Goal: Find specific page/section: Find specific page/section

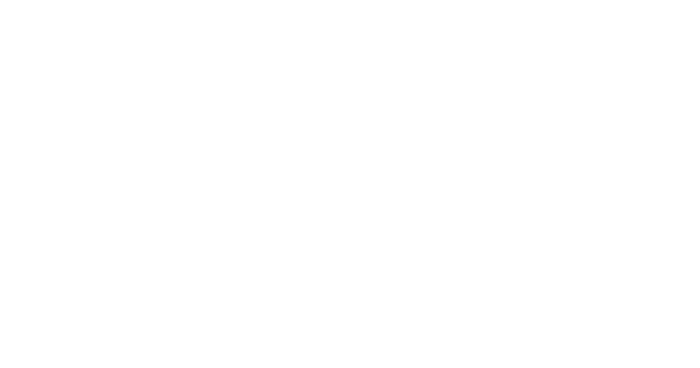
select select "Song"
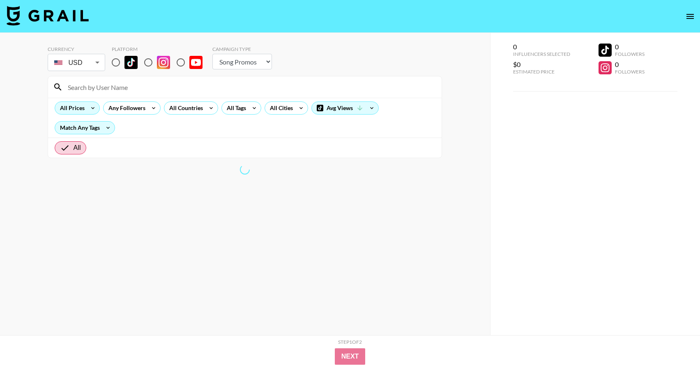
click at [87, 109] on icon at bounding box center [92, 108] width 13 height 12
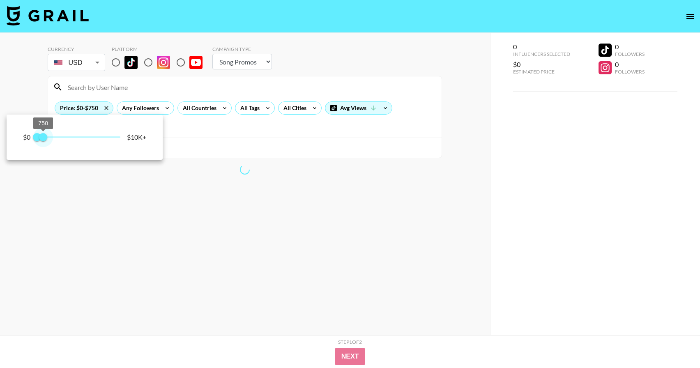
type input "500"
drag, startPoint x: 116, startPoint y: 138, endPoint x: 41, endPoint y: 138, distance: 74.8
click at [41, 138] on span "500" at bounding box center [41, 137] width 8 height 8
click at [21, 94] on div at bounding box center [350, 184] width 700 height 368
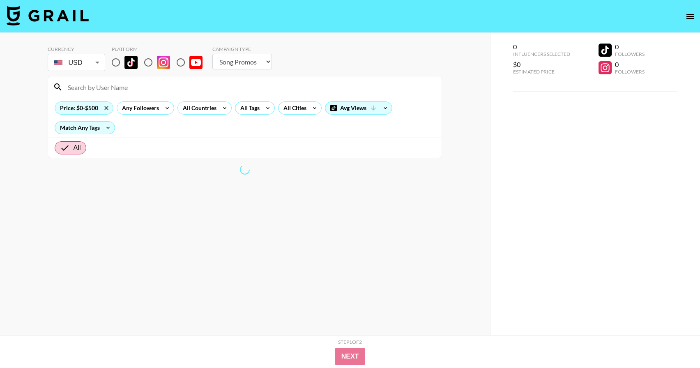
click at [118, 62] on input "radio" at bounding box center [115, 62] width 17 height 17
radio input "true"
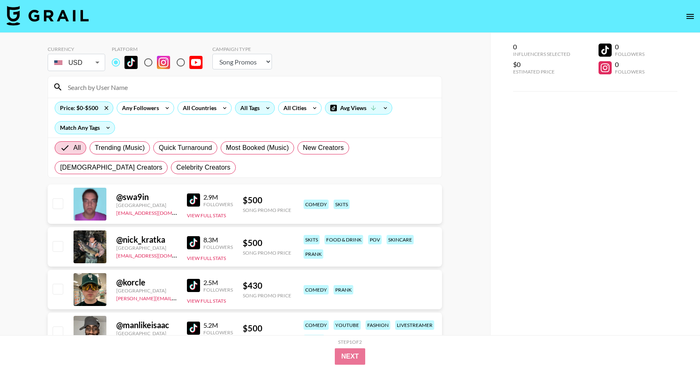
click at [258, 112] on div "All Tags" at bounding box center [248, 108] width 26 height 12
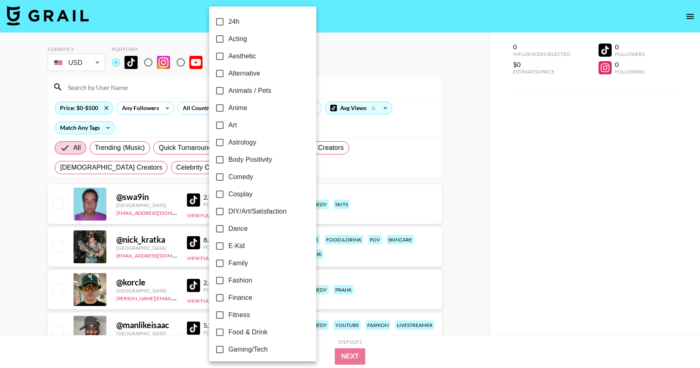
click at [243, 180] on span "Comedy" at bounding box center [240, 177] width 25 height 10
click at [228, 180] on input "Comedy" at bounding box center [219, 176] width 17 height 17
checkbox input "true"
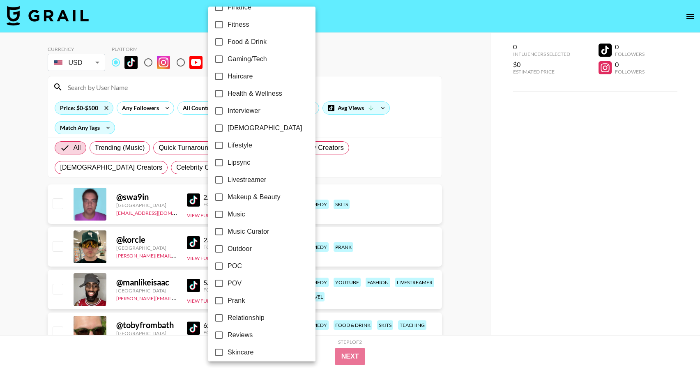
scroll to position [291, 0]
click at [239, 282] on span "POV" at bounding box center [235, 283] width 14 height 10
click at [228, 282] on input "POV" at bounding box center [218, 282] width 17 height 17
checkbox input "true"
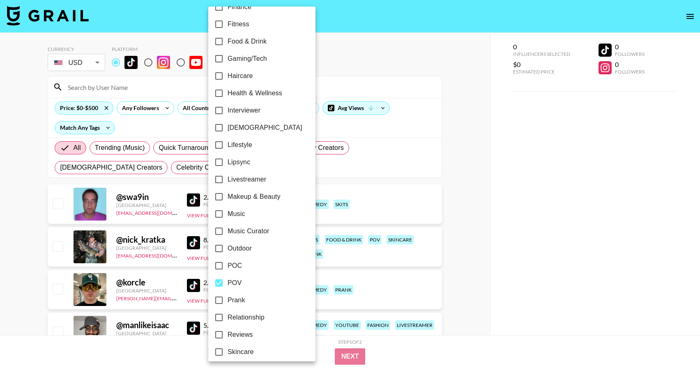
click at [440, 99] on div at bounding box center [350, 184] width 700 height 368
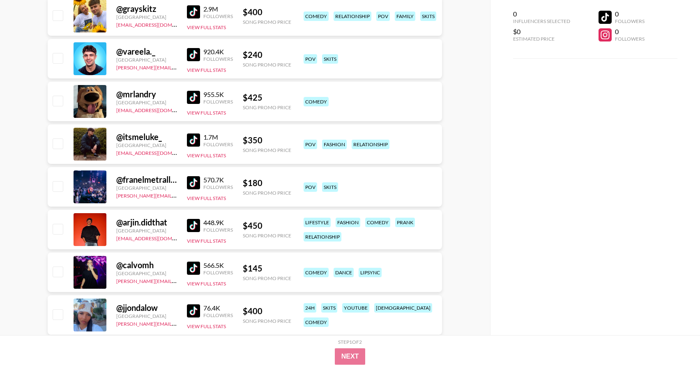
scroll to position [0, 0]
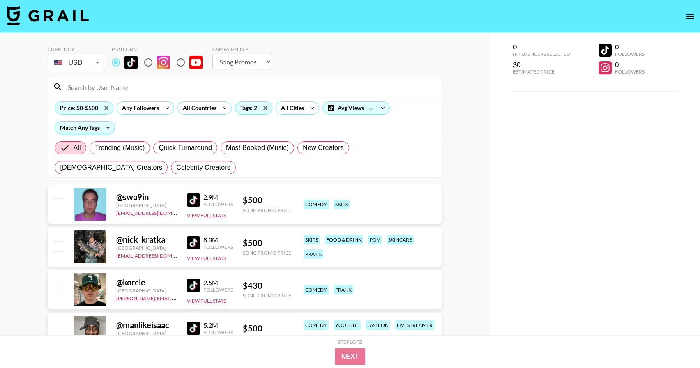
click at [90, 89] on input at bounding box center [250, 87] width 374 height 13
paste input "meghancovv"
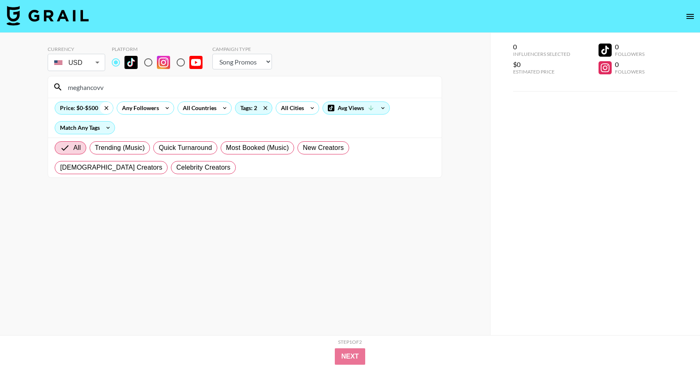
type input "meghancovv"
click at [106, 108] on icon at bounding box center [107, 108] width 4 height 4
click at [109, 107] on div "Any Followers" at bounding box center [126, 108] width 44 height 12
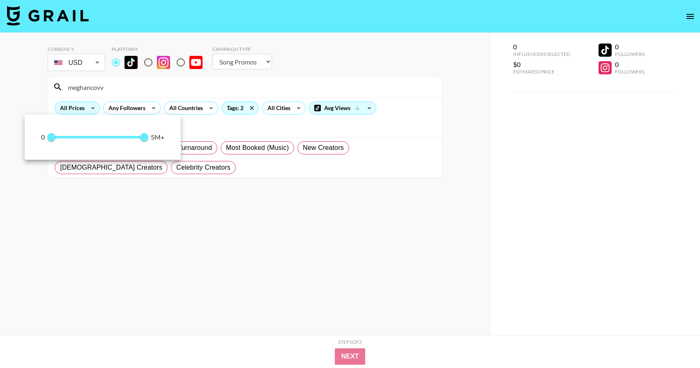
click at [152, 78] on div at bounding box center [350, 184] width 700 height 368
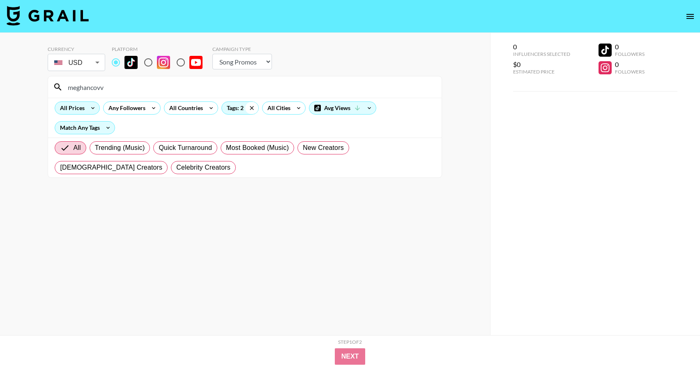
click at [251, 106] on icon at bounding box center [251, 108] width 13 height 12
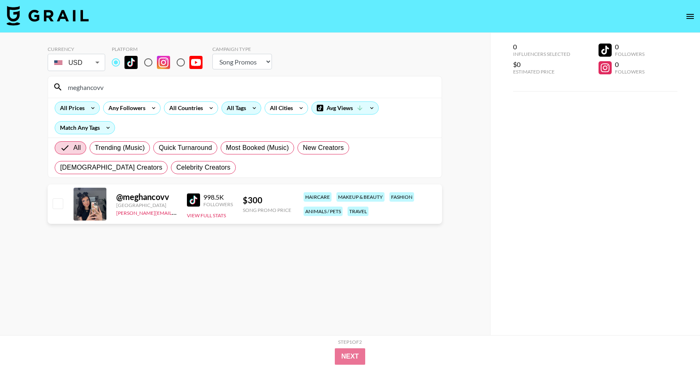
click at [191, 205] on img at bounding box center [193, 199] width 13 height 13
click at [94, 85] on input "meghancovv" at bounding box center [250, 87] width 374 height 13
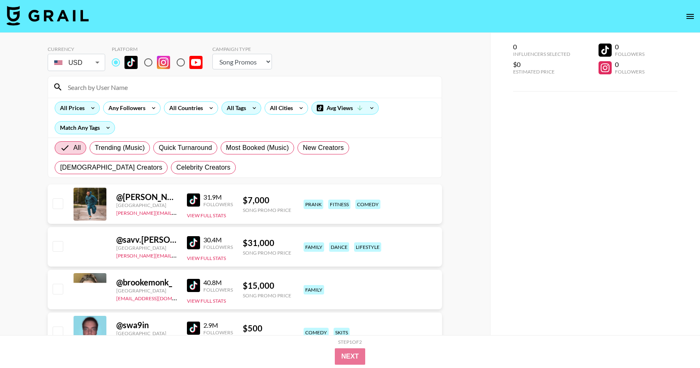
paste input "ammiroseee"
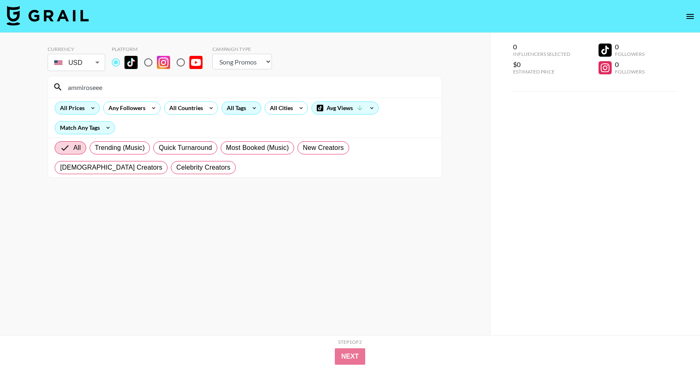
type input "ammiroseee"
drag, startPoint x: 104, startPoint y: 77, endPoint x: 103, endPoint y: 81, distance: 4.1
click at [104, 77] on div "ammiroseee" at bounding box center [245, 86] width 394 height 21
click at [103, 81] on input "ammiroseee" at bounding box center [250, 87] width 374 height 13
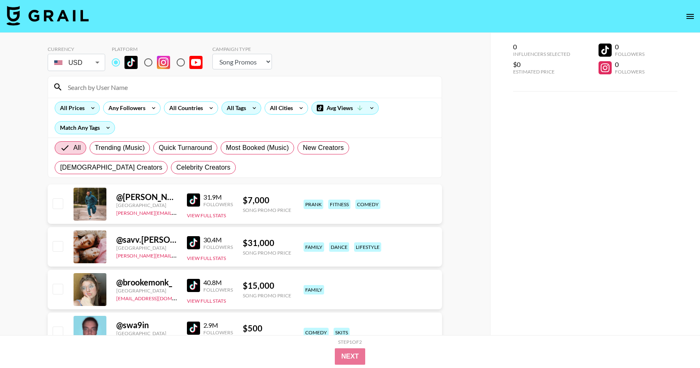
paste input "tristipoopoo"
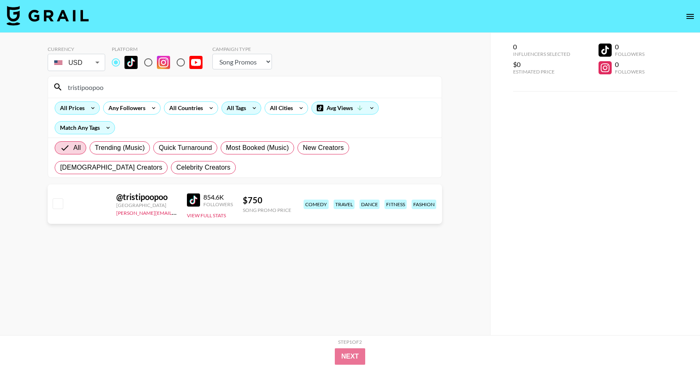
type input "tristipoopoo"
